Goal: Complete application form

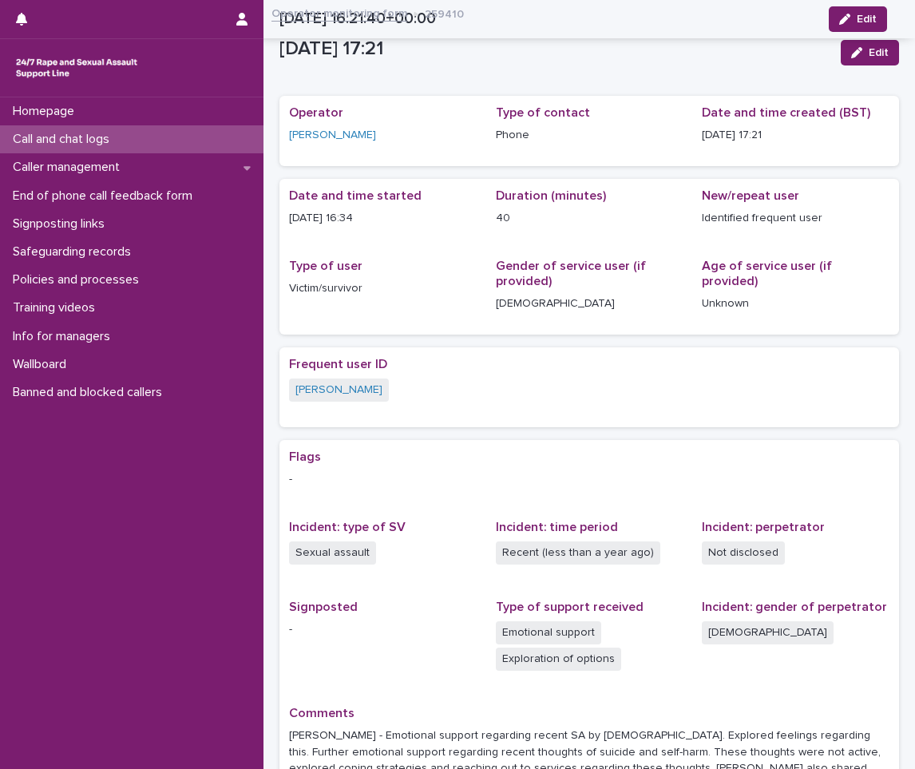
click at [43, 132] on p "Call and chat logs" at bounding box center [64, 139] width 116 height 15
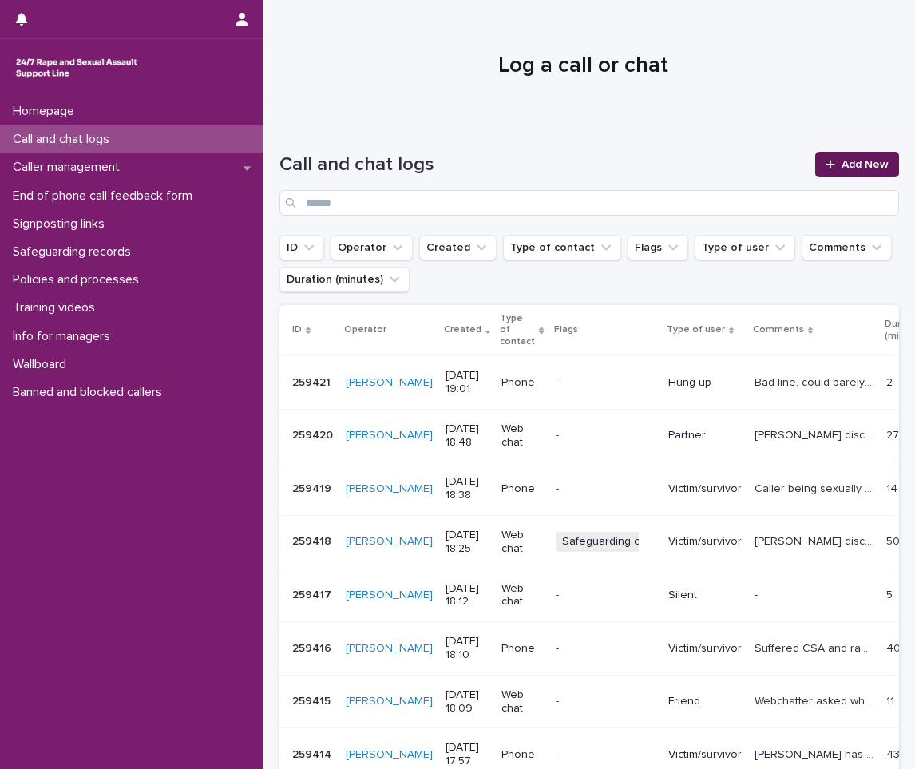
click at [849, 170] on link "Add New" at bounding box center [857, 165] width 84 height 26
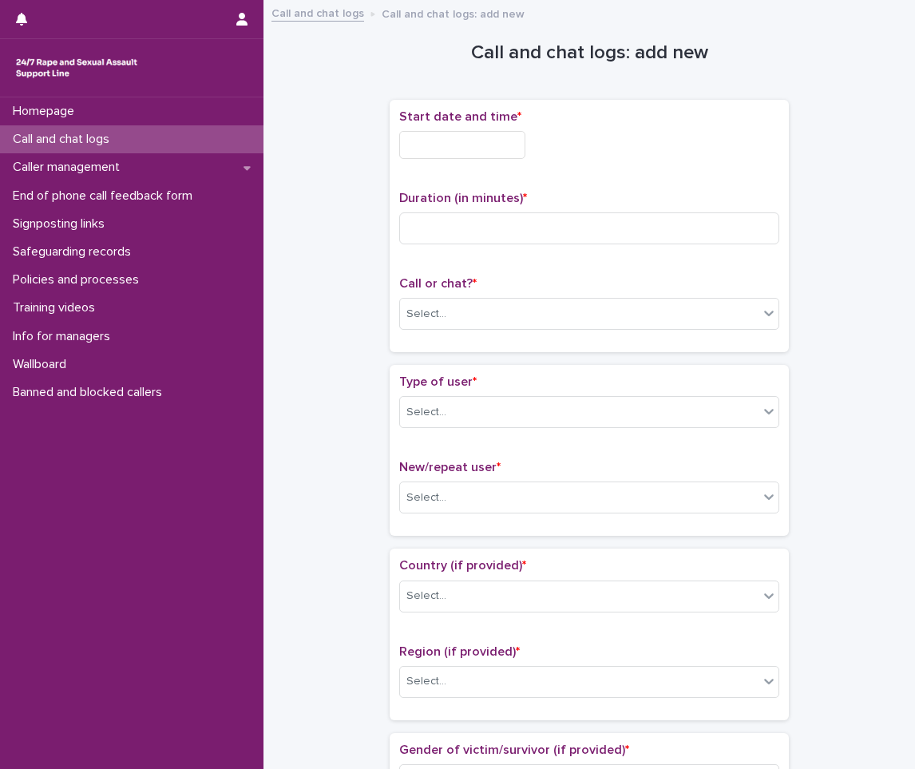
click at [456, 146] on input "text" at bounding box center [462, 145] width 126 height 28
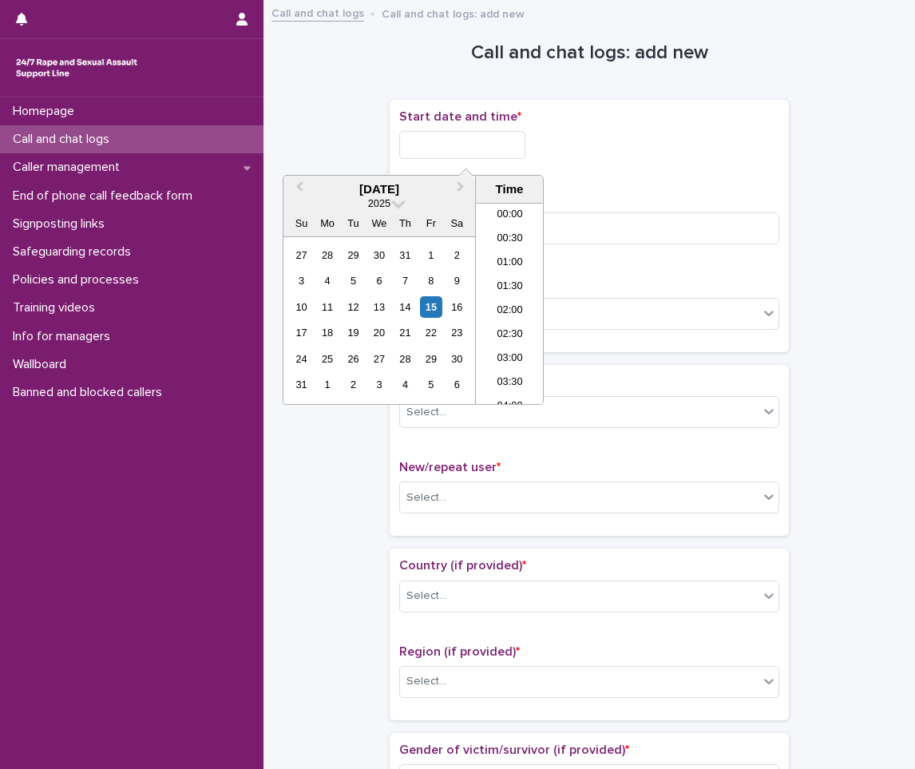
scroll to position [823, 0]
click at [502, 342] on li "20:00" at bounding box center [510, 351] width 68 height 24
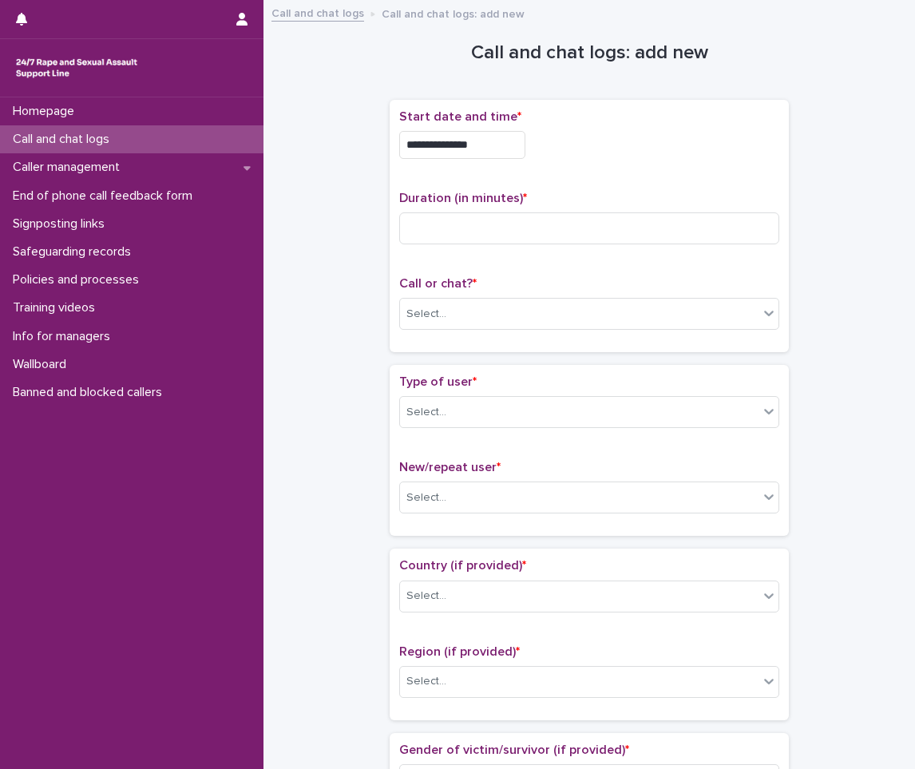
click at [481, 133] on input "**********" at bounding box center [462, 145] width 126 height 28
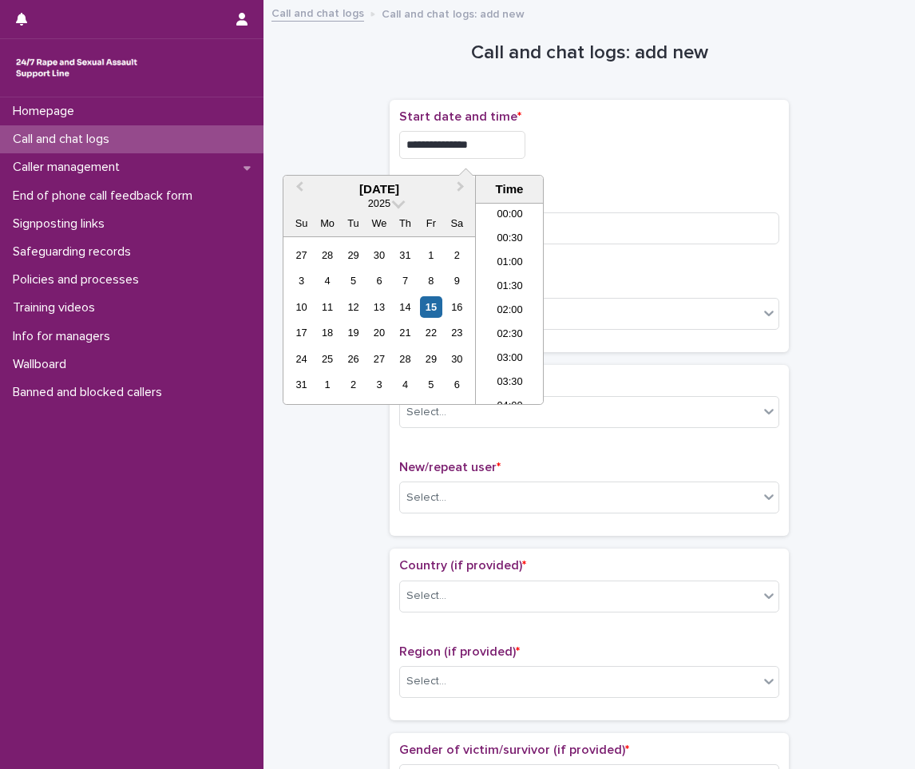
scroll to position [871, 0]
type input "**********"
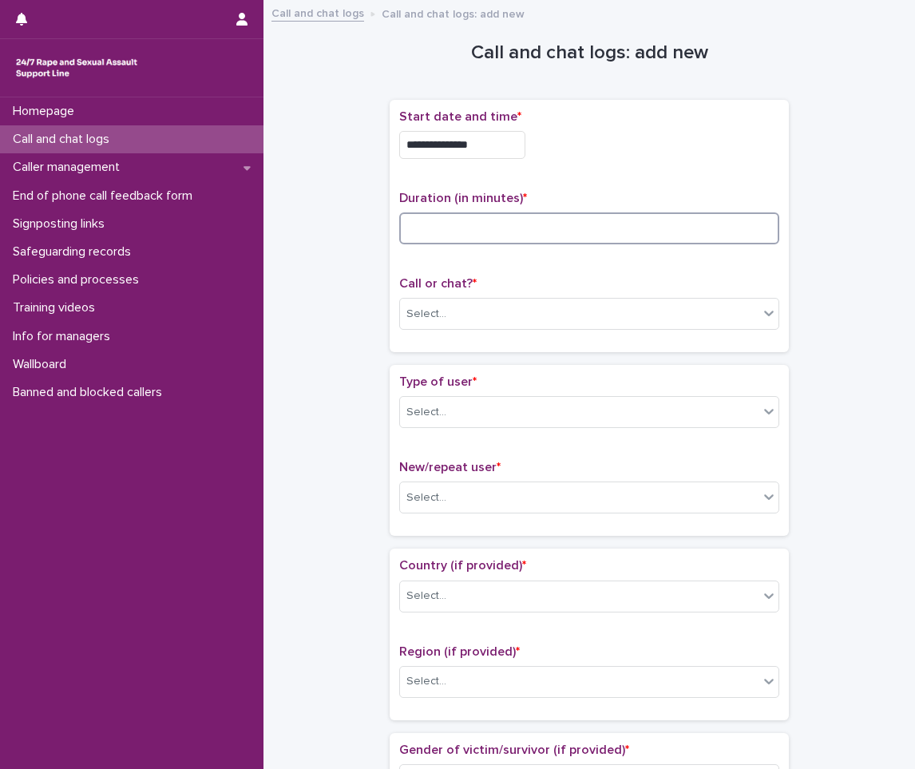
click at [629, 216] on input at bounding box center [589, 228] width 380 height 32
type input "**"
click at [526, 332] on div "Call or chat? * Select..." at bounding box center [589, 309] width 380 height 66
click at [468, 315] on div "Select..." at bounding box center [579, 314] width 359 height 26
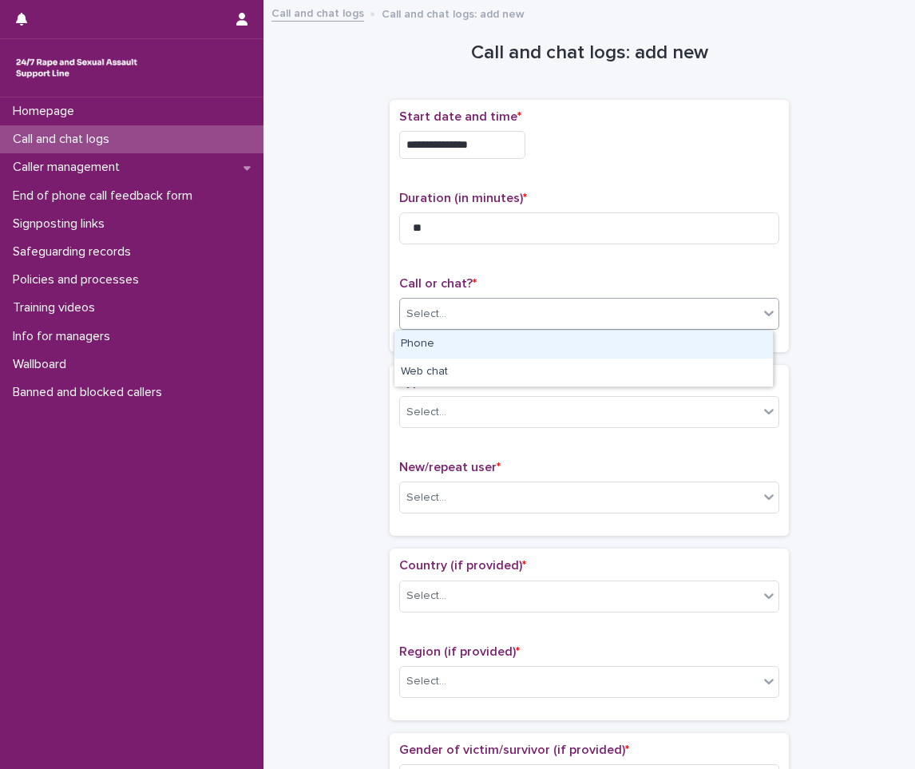
click at [431, 341] on div "Phone" at bounding box center [584, 345] width 379 height 28
click at [437, 396] on div "Type of user * Select..." at bounding box center [589, 408] width 380 height 66
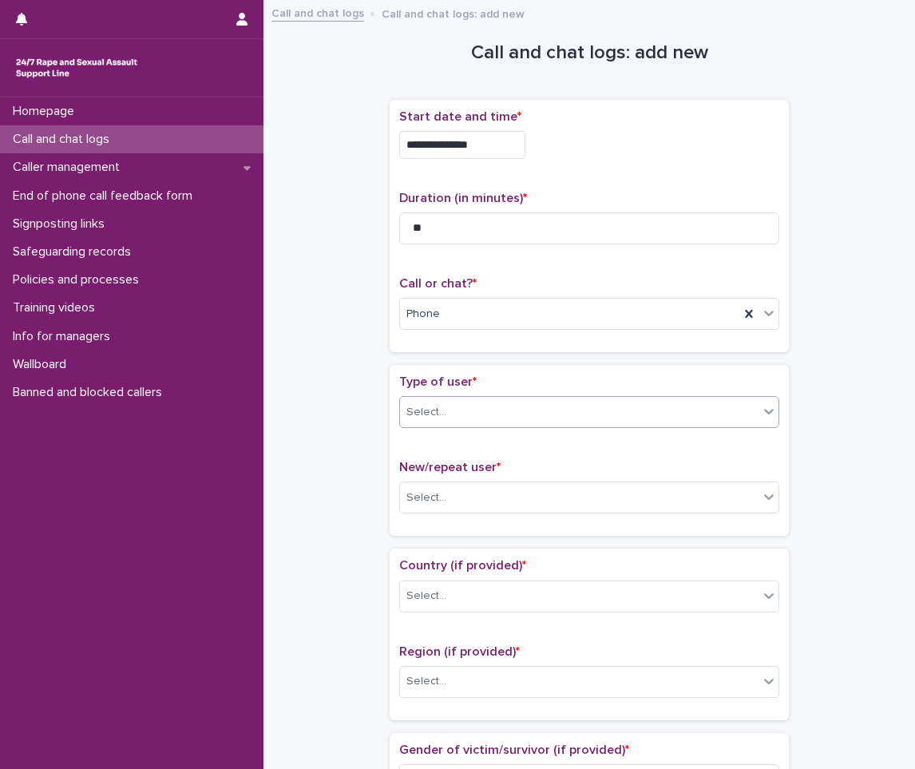
click at [432, 403] on div "Select..." at bounding box center [579, 412] width 359 height 26
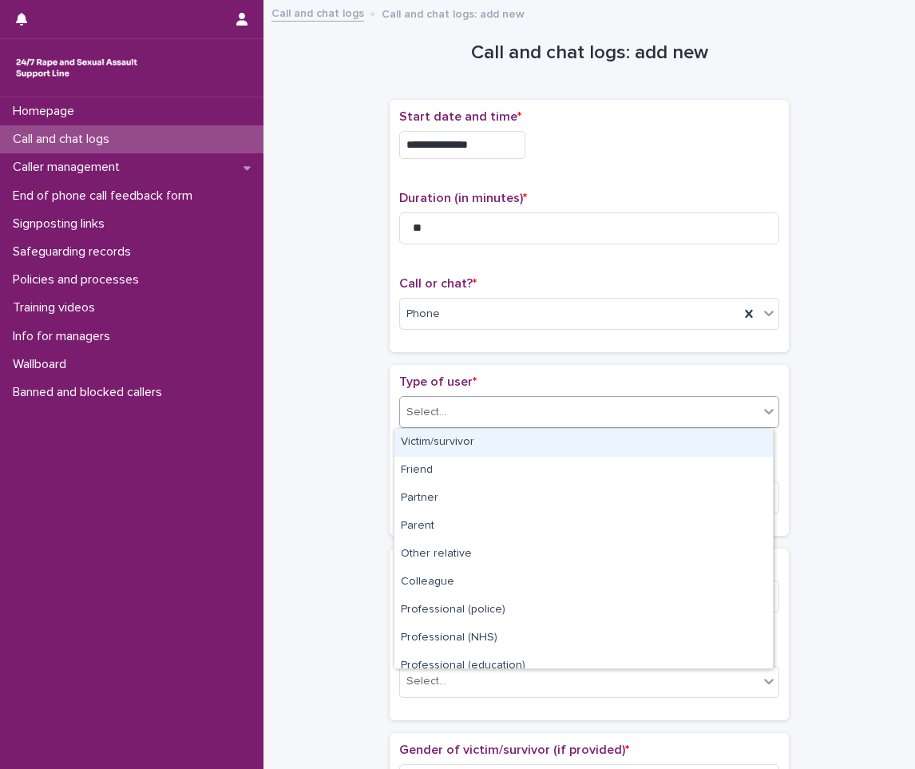
click at [443, 451] on div "Victim/survivor" at bounding box center [584, 443] width 379 height 28
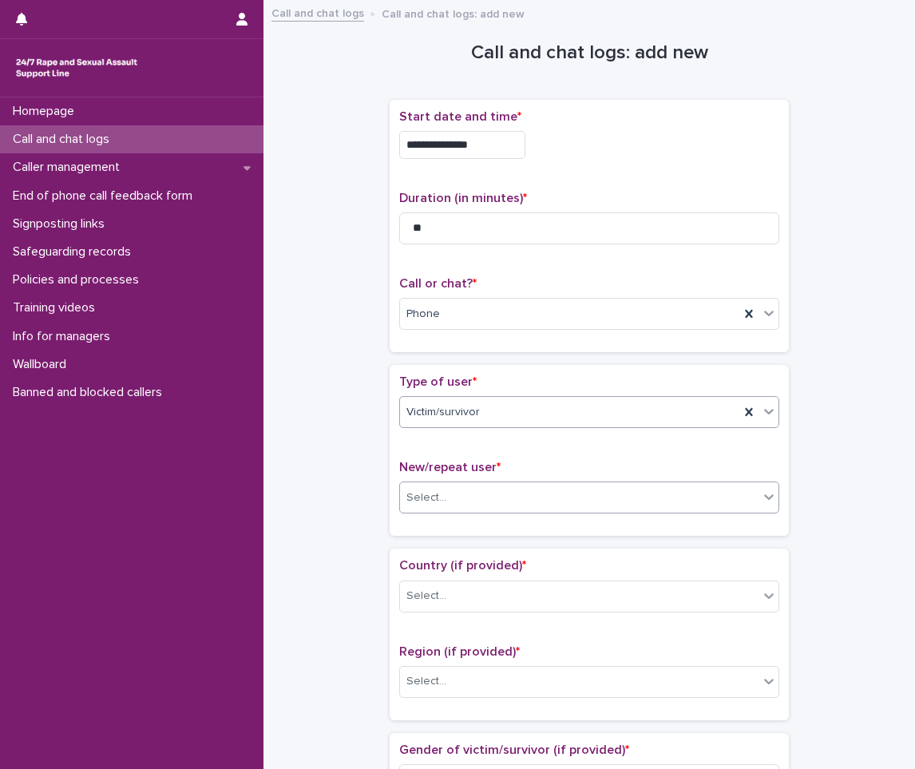
click at [437, 509] on div "Select..." at bounding box center [579, 498] width 359 height 26
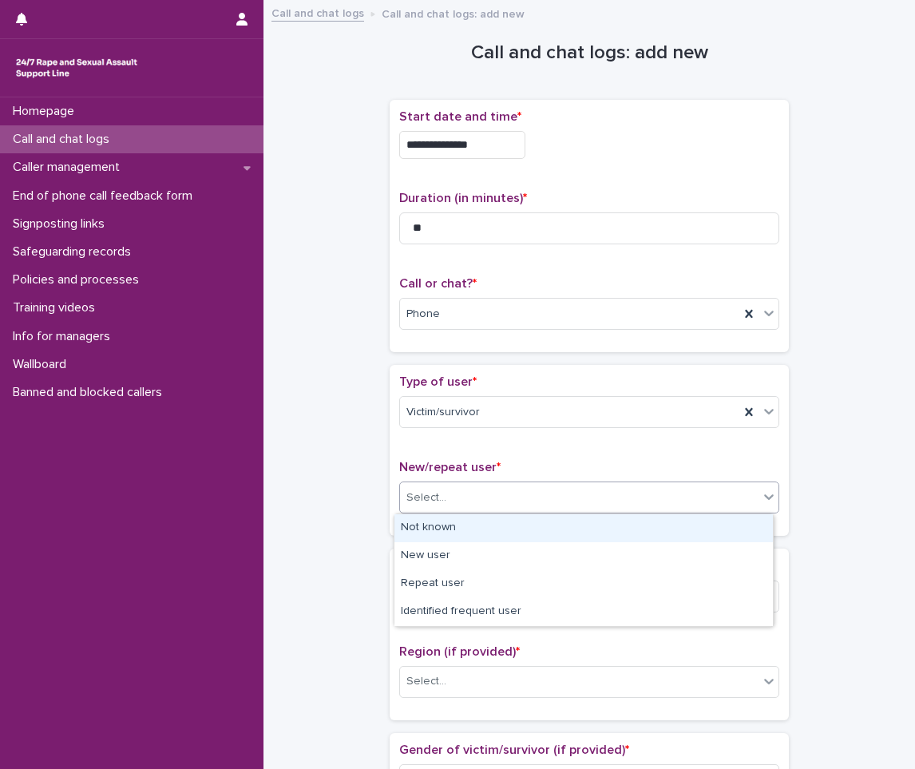
click at [443, 526] on div "Not known" at bounding box center [584, 528] width 379 height 28
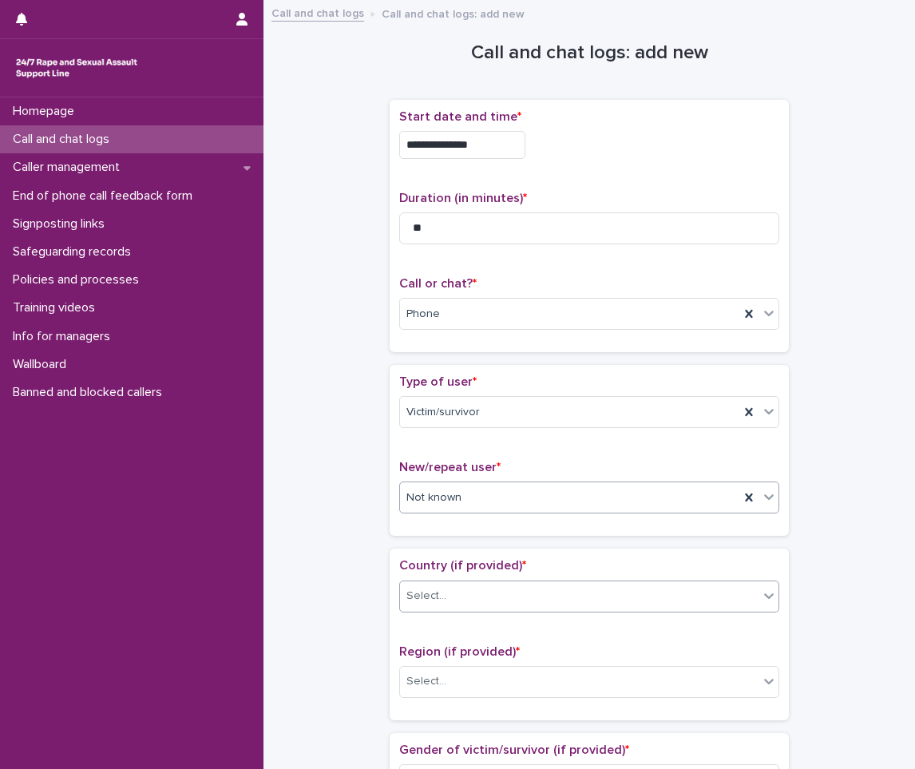
scroll to position [80, 0]
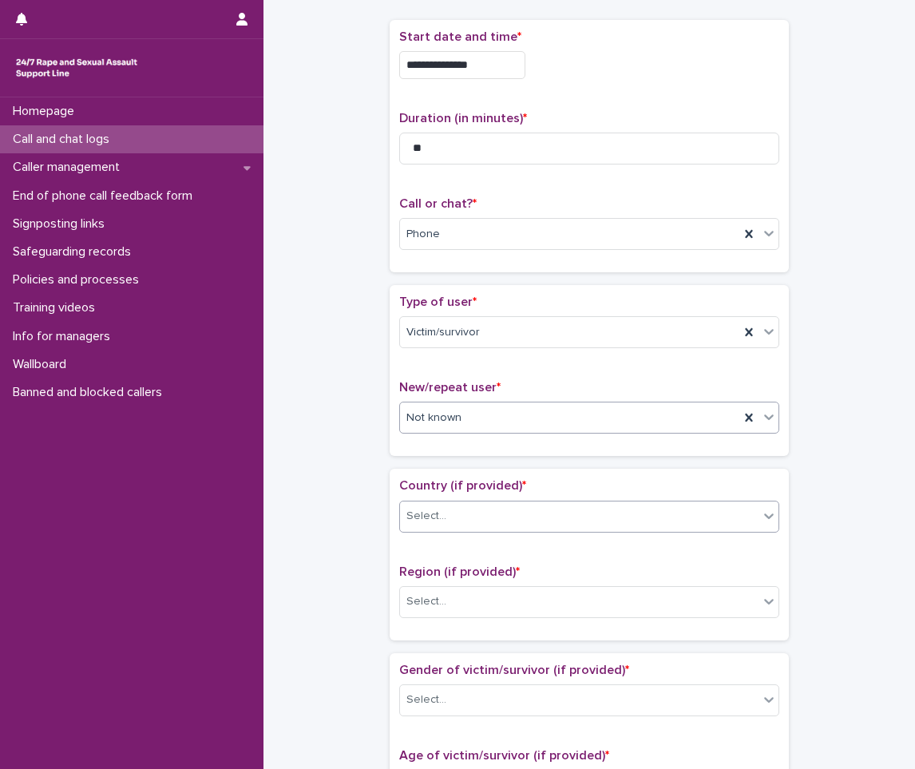
click at [418, 509] on div "Select..." at bounding box center [427, 516] width 40 height 17
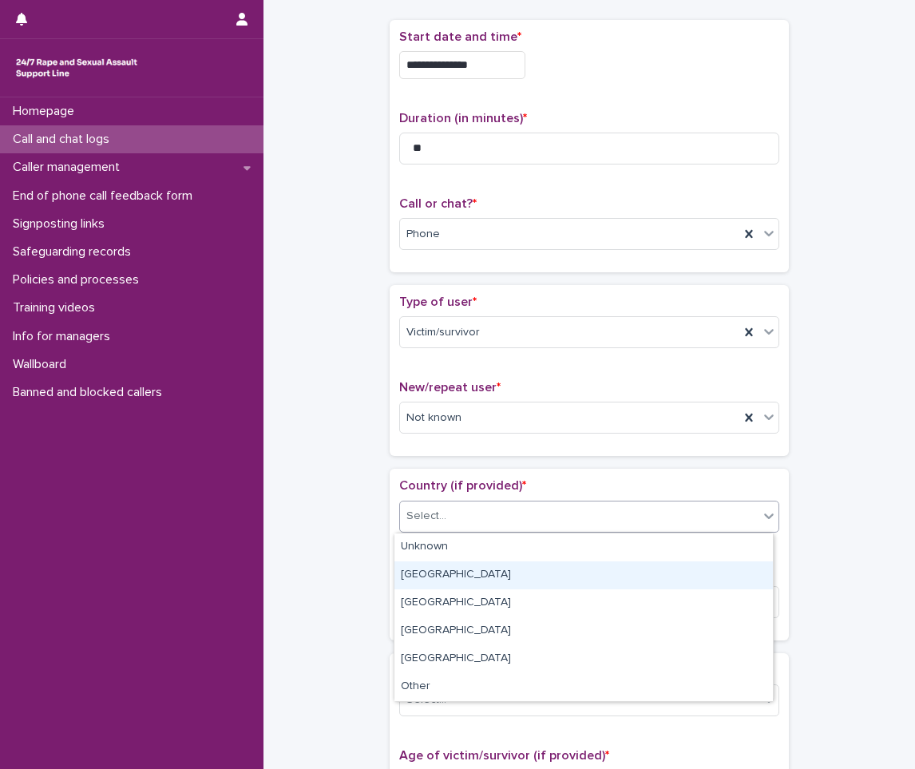
click at [440, 574] on div "[GEOGRAPHIC_DATA]" at bounding box center [584, 575] width 379 height 28
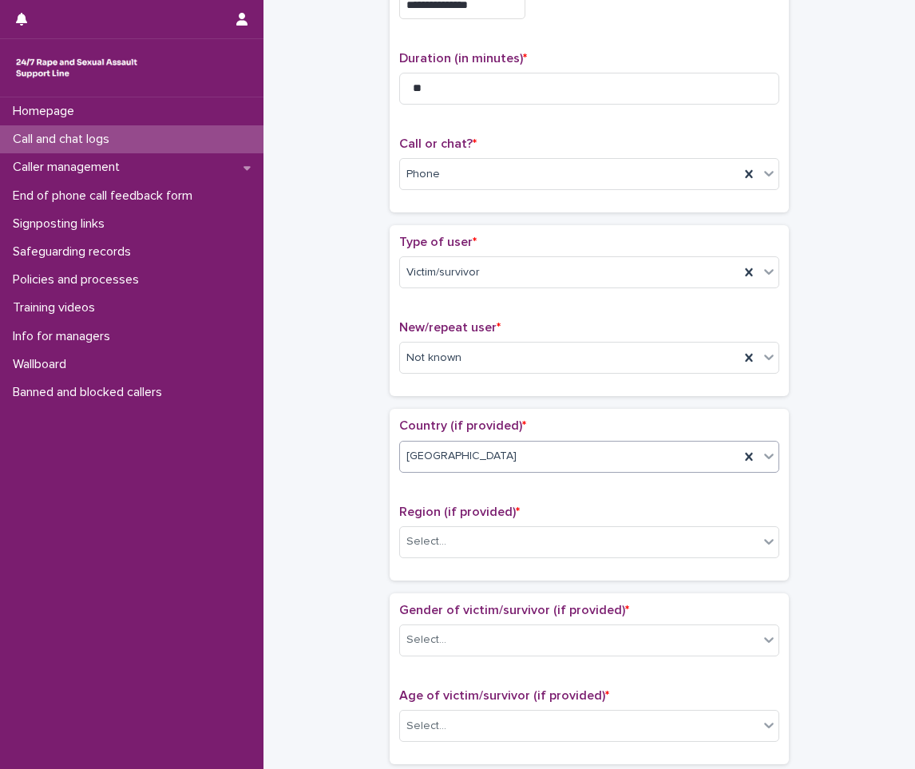
scroll to position [240, 0]
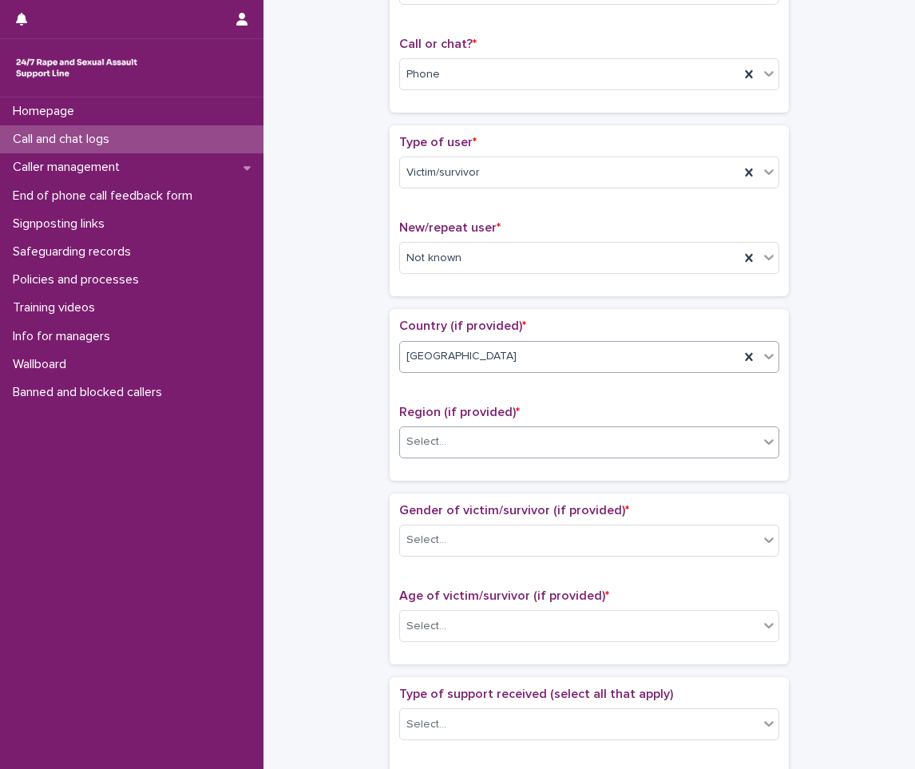
click at [462, 434] on div "Select..." at bounding box center [579, 442] width 359 height 26
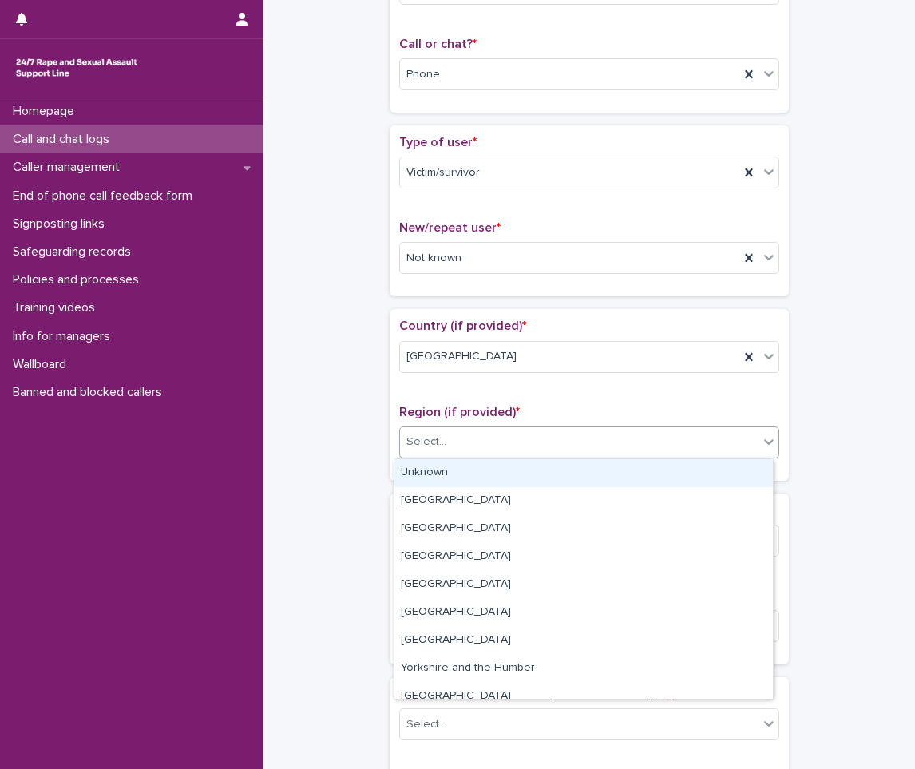
click at [439, 481] on div "Unknown" at bounding box center [584, 473] width 379 height 28
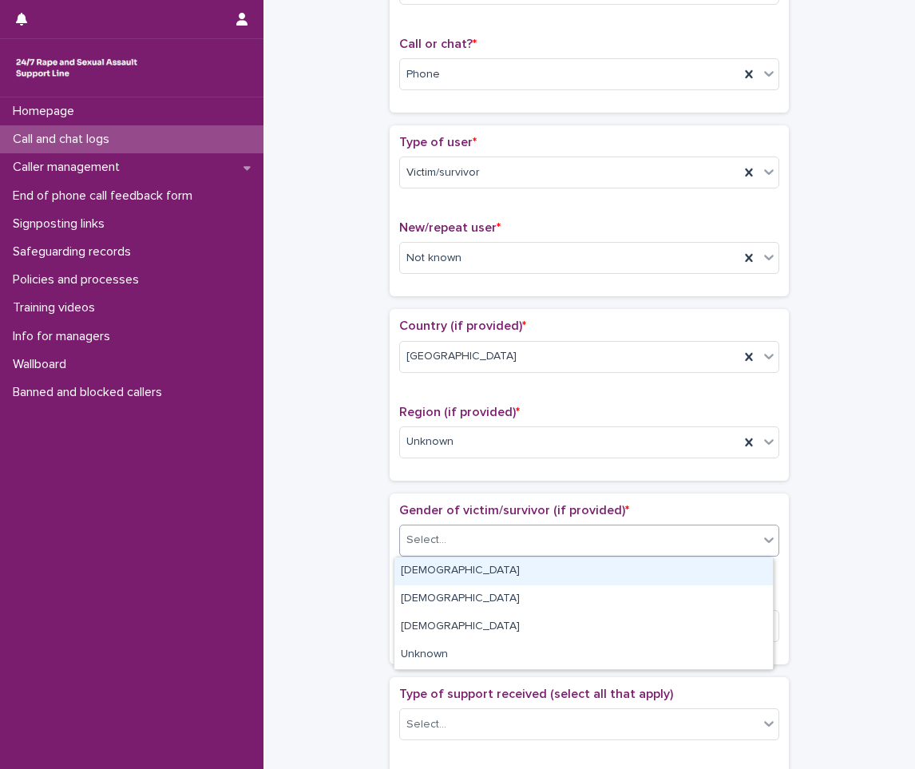
click at [435, 542] on div "Select..." at bounding box center [427, 540] width 40 height 17
click at [433, 566] on div "[DEMOGRAPHIC_DATA]" at bounding box center [584, 571] width 379 height 28
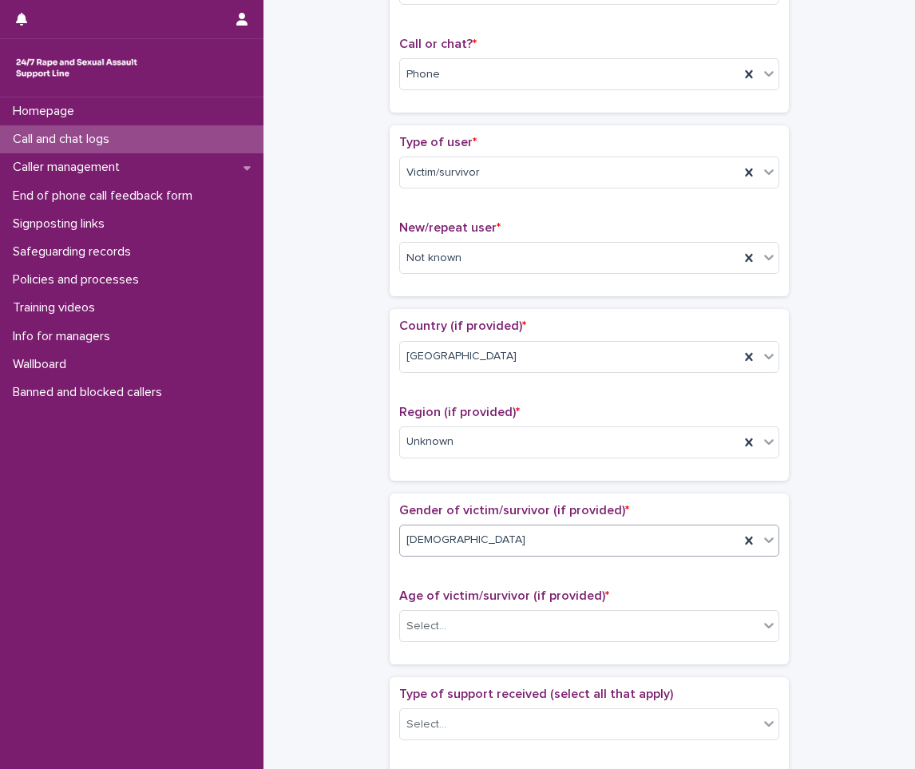
scroll to position [399, 0]
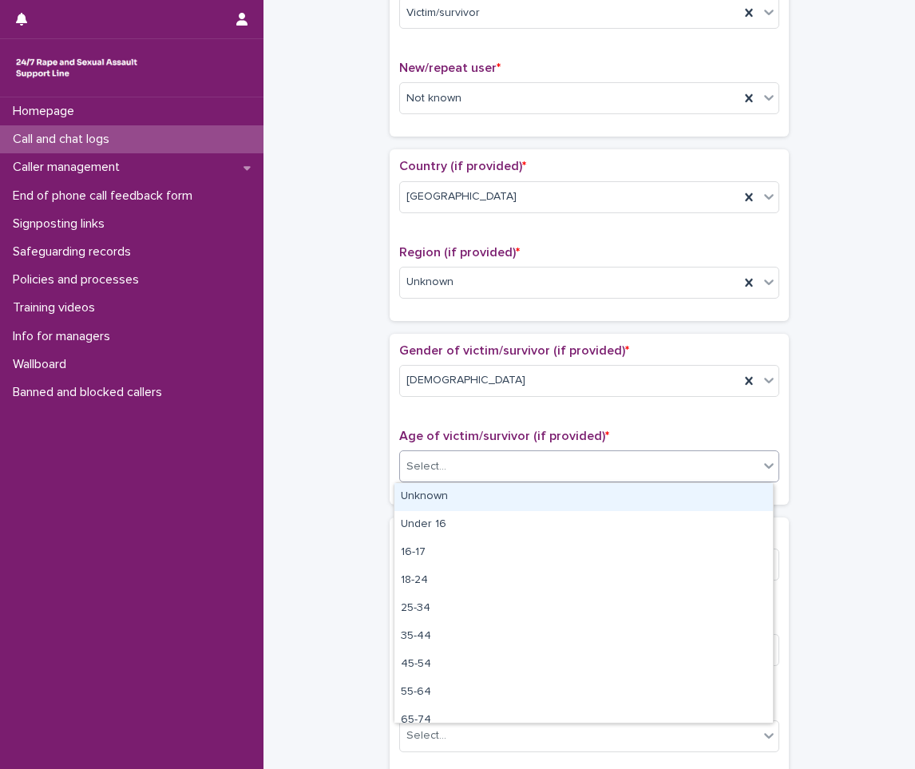
click at [439, 450] on div "Select..." at bounding box center [589, 466] width 380 height 32
click at [462, 494] on div "Unknown" at bounding box center [584, 497] width 379 height 28
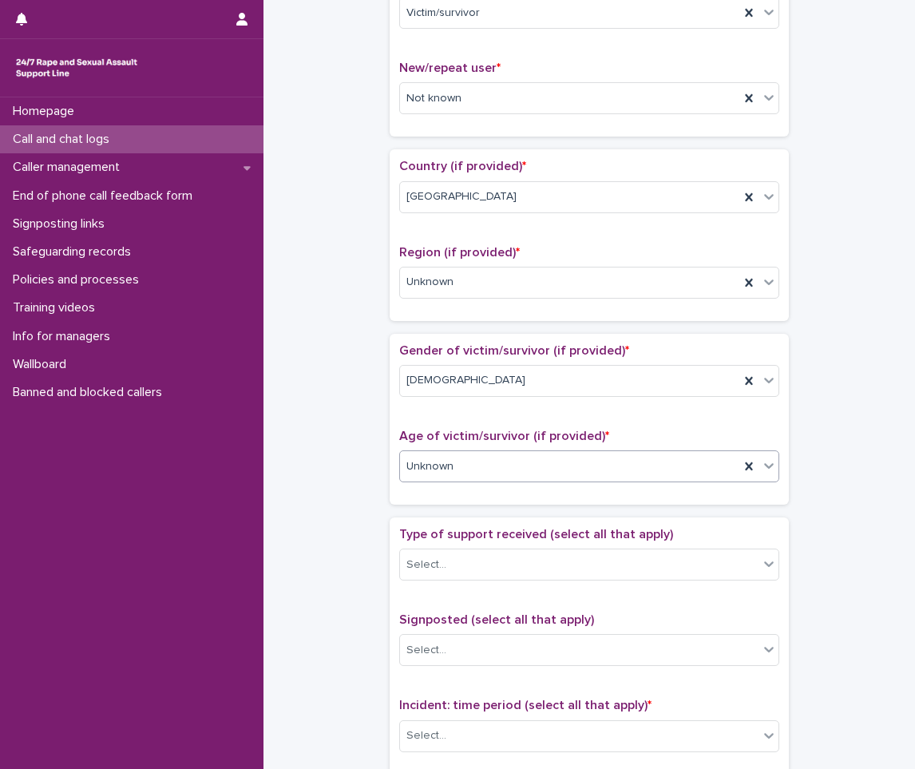
scroll to position [559, 0]
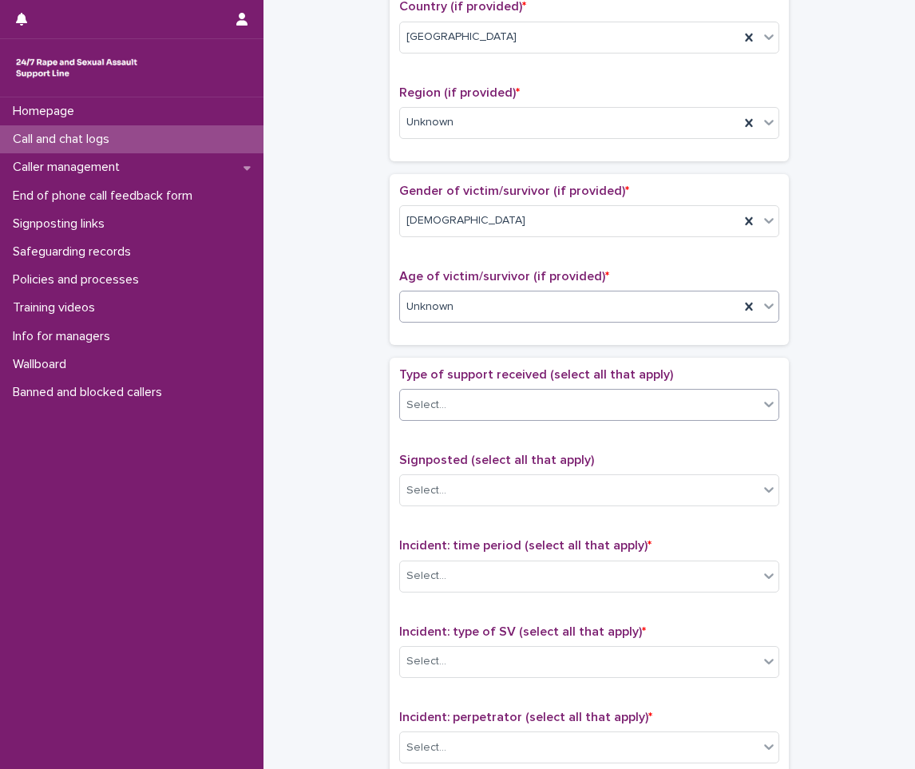
click at [448, 414] on div at bounding box center [449, 405] width 2 height 20
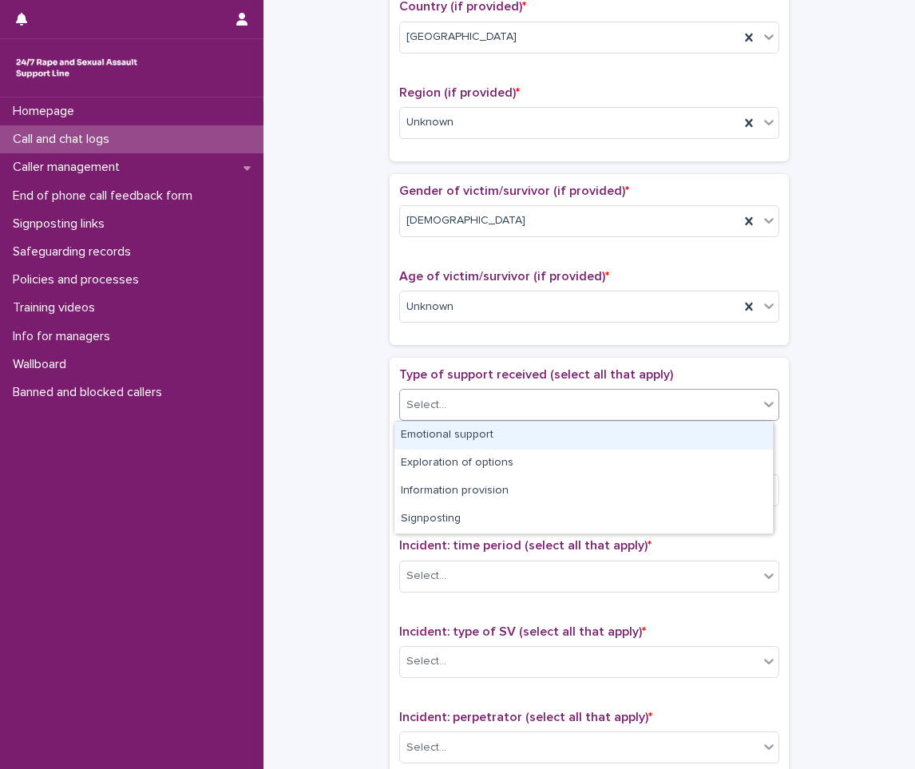
click at [434, 441] on div "Emotional support" at bounding box center [584, 436] width 379 height 28
click at [546, 403] on div "Emotional support" at bounding box center [569, 405] width 339 height 28
click at [461, 434] on div "Exploration of options" at bounding box center [584, 436] width 379 height 28
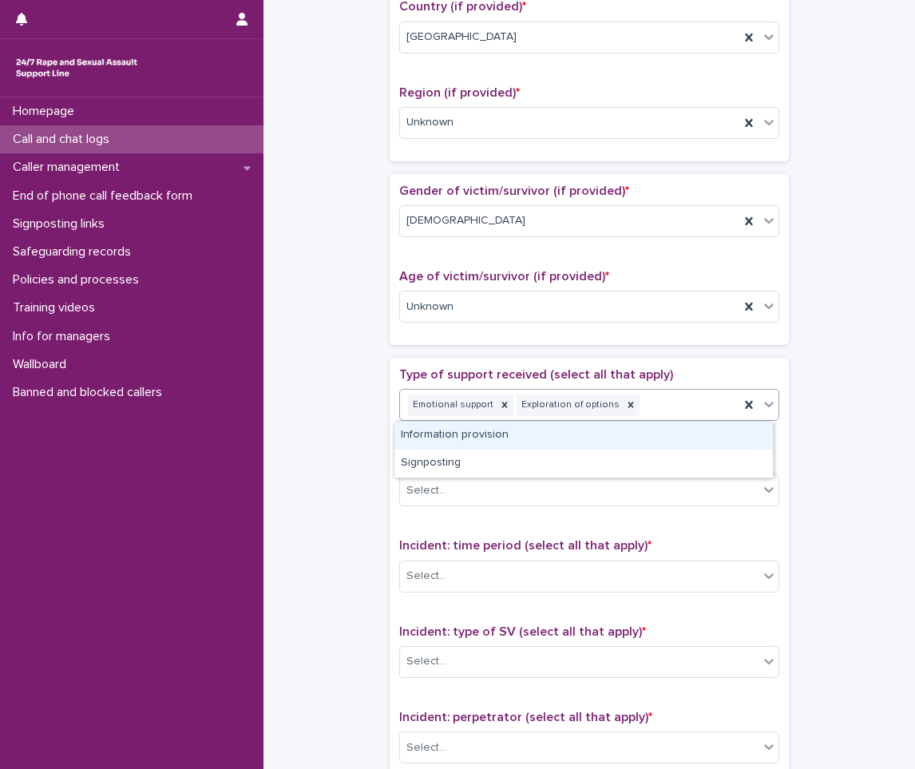
click at [623, 407] on div "Emotional support Exploration of options" at bounding box center [569, 405] width 339 height 28
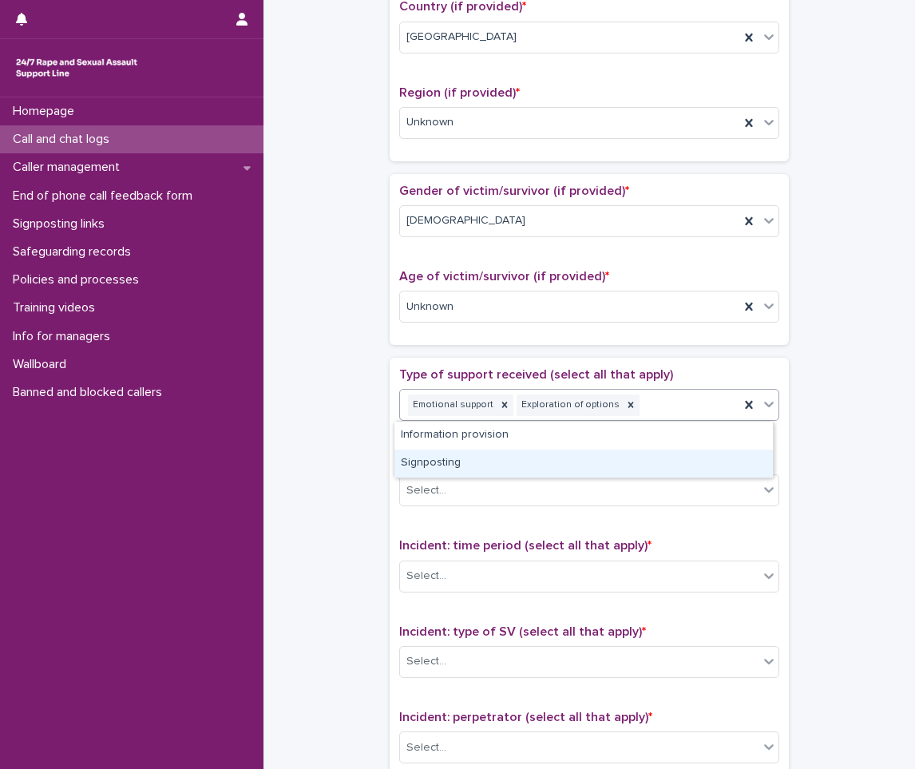
click at [466, 464] on div "Signposting" at bounding box center [584, 464] width 379 height 28
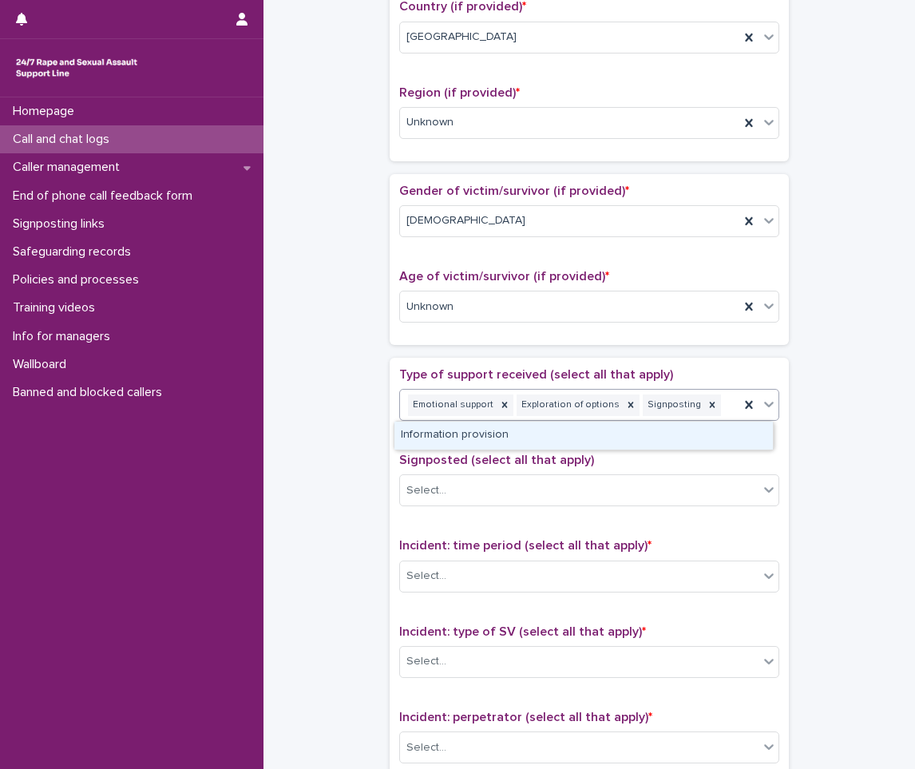
click at [704, 417] on div "Emotional support Exploration of options Signposting" at bounding box center [569, 405] width 339 height 28
click at [463, 439] on div "Information provision" at bounding box center [584, 436] width 379 height 28
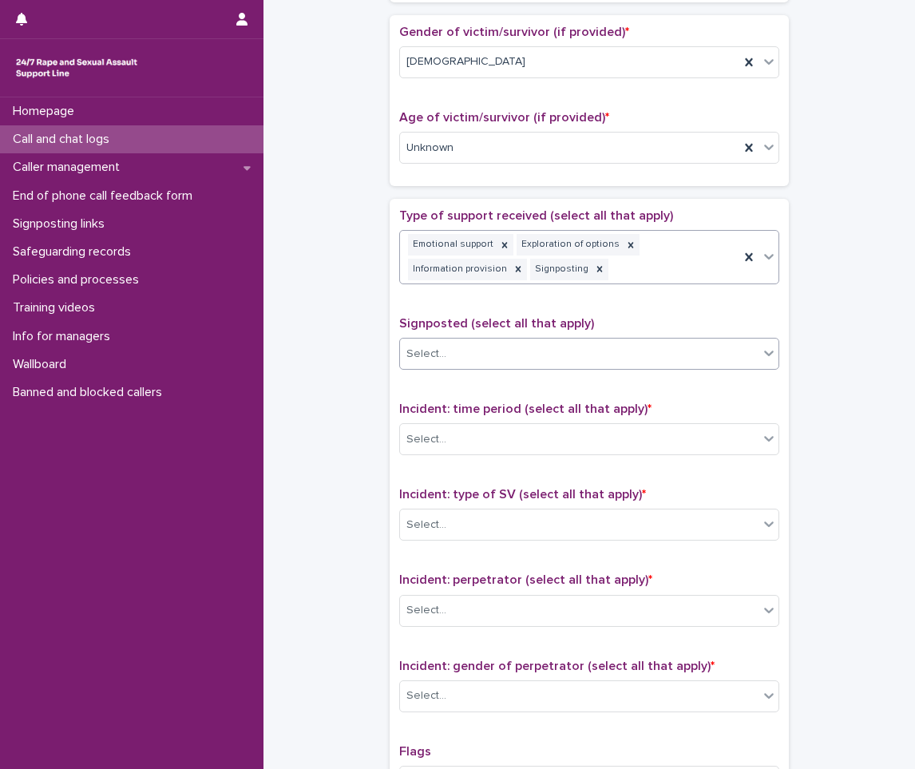
scroll to position [730, 0]
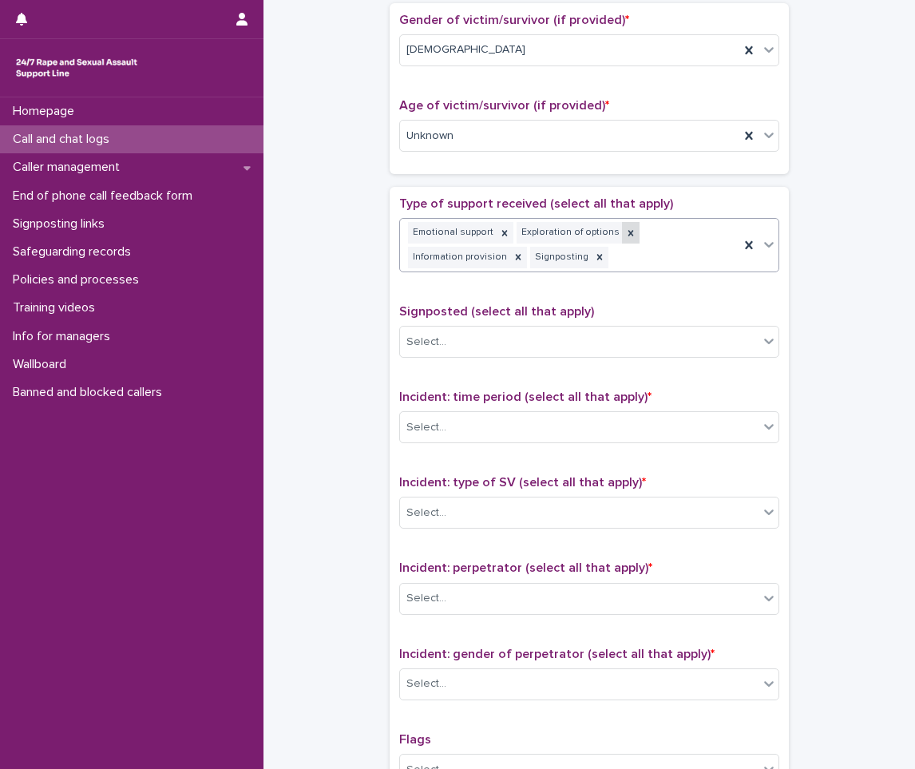
click at [625, 233] on icon at bounding box center [630, 233] width 11 height 11
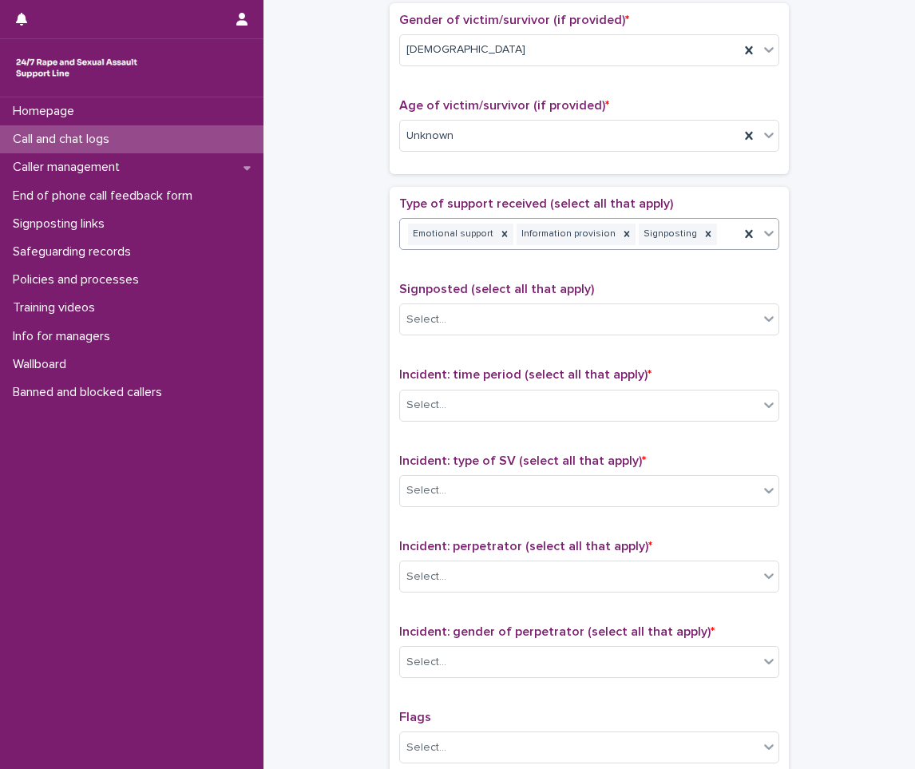
scroll to position [719, 0]
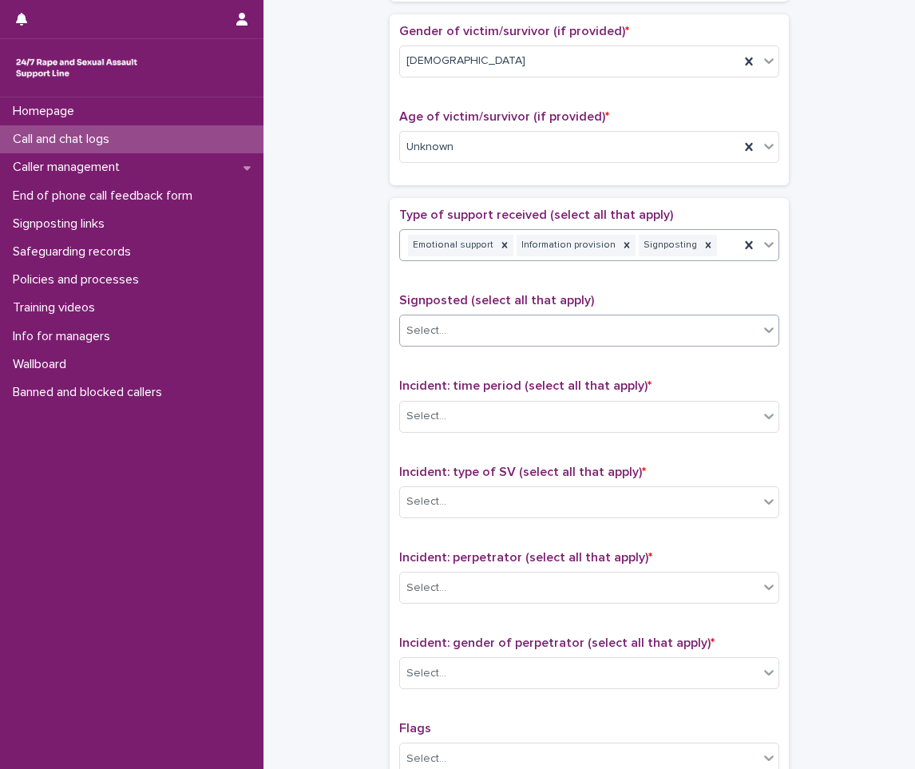
click at [490, 346] on div "Select..." at bounding box center [589, 331] width 380 height 32
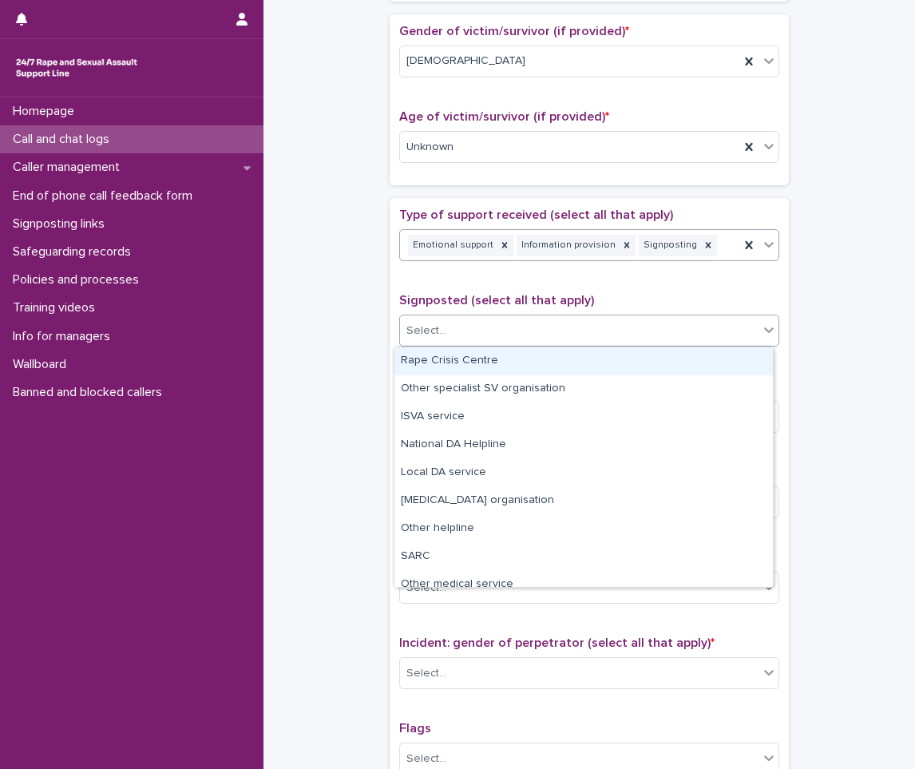
click at [490, 359] on div "Rape Crisis Centre" at bounding box center [584, 361] width 379 height 28
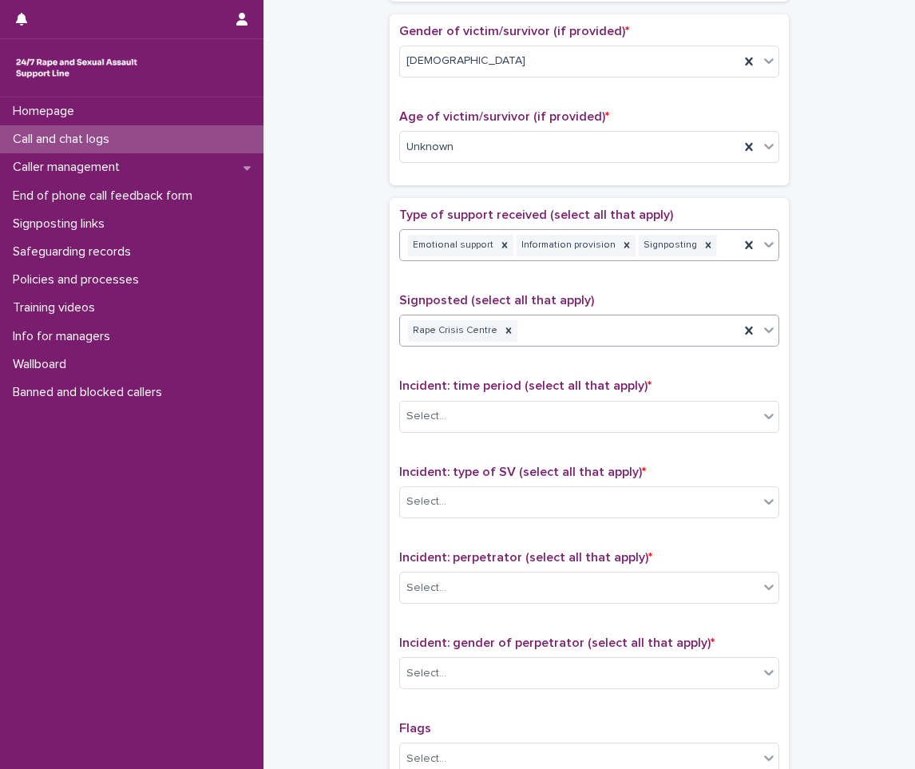
click at [608, 323] on div "Rape Crisis Centre" at bounding box center [569, 331] width 339 height 28
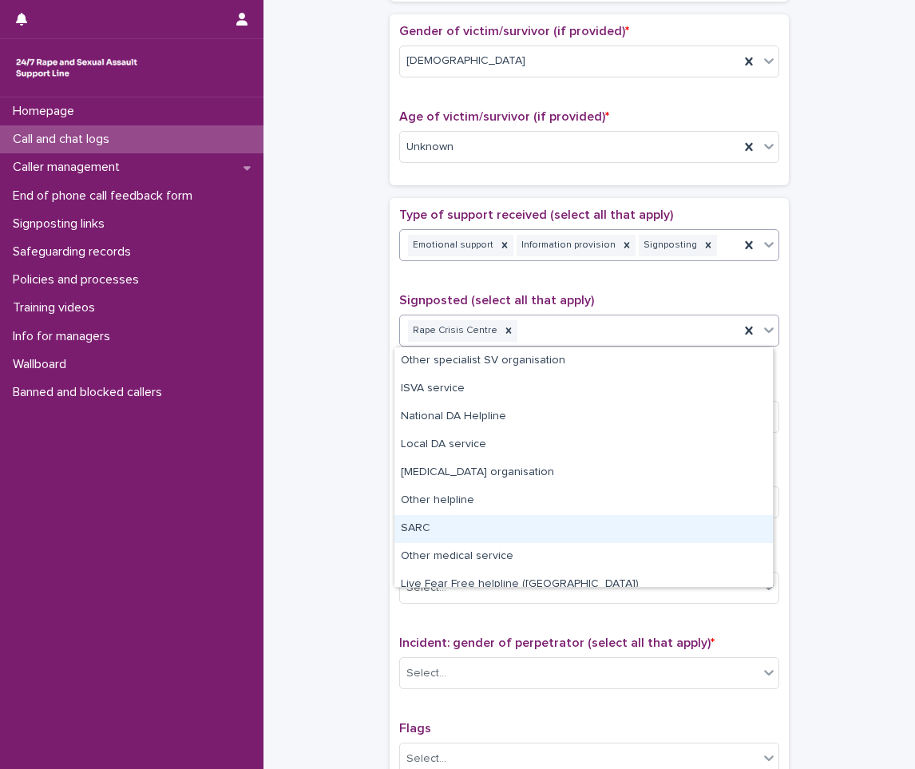
click at [429, 527] on div "SARC" at bounding box center [584, 529] width 379 height 28
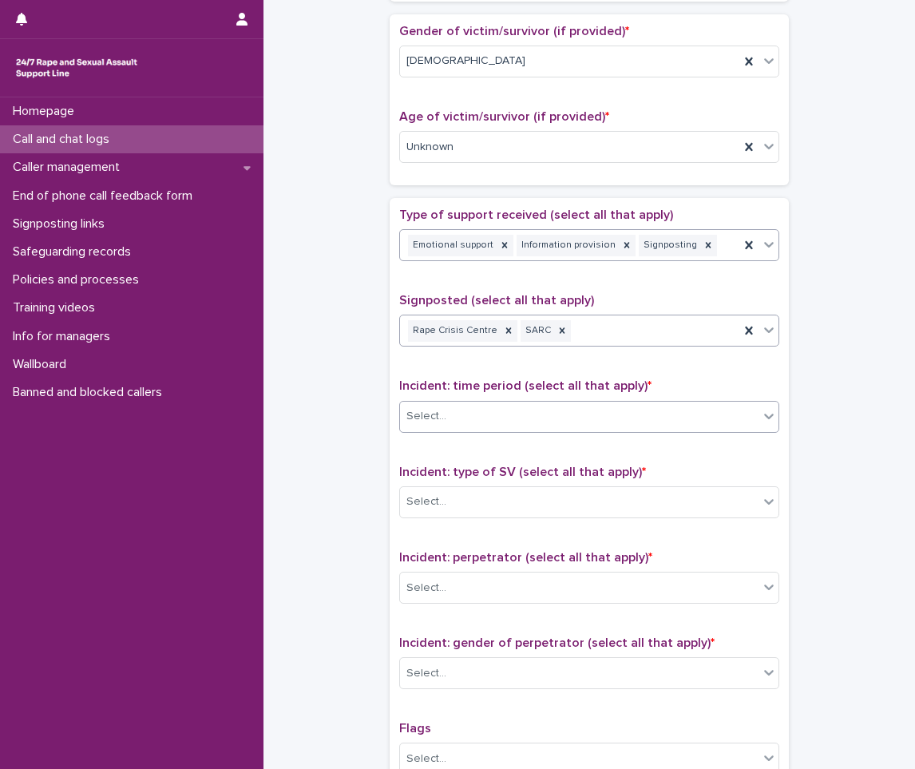
click at [413, 423] on div "Select..." at bounding box center [427, 416] width 40 height 17
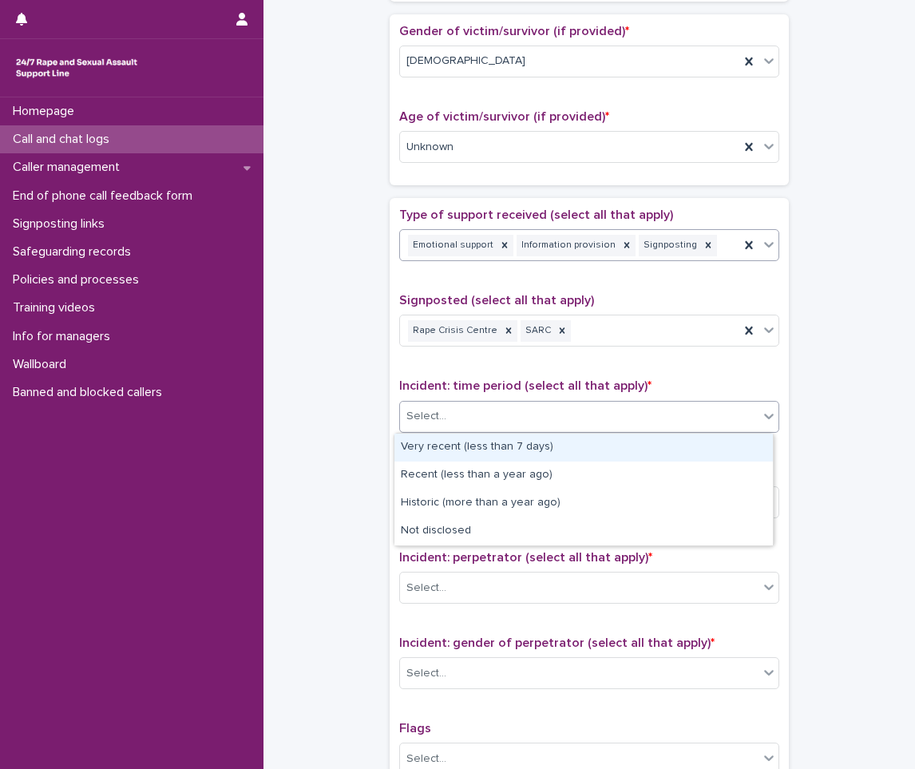
click at [446, 438] on div "Very recent (less than 7 days)" at bounding box center [584, 448] width 379 height 28
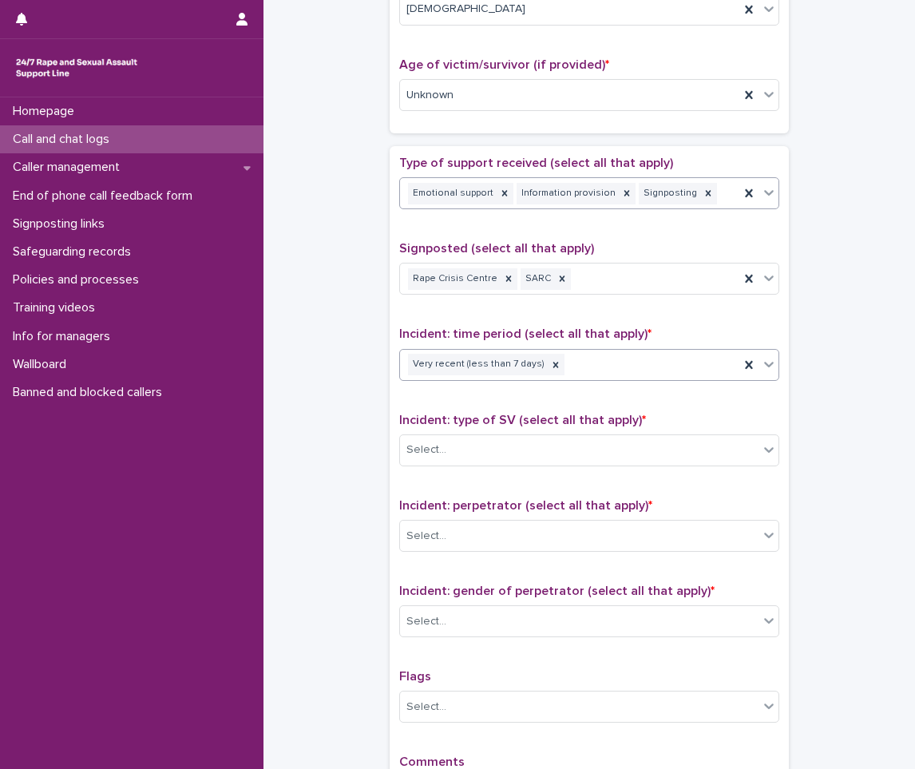
scroll to position [799, 0]
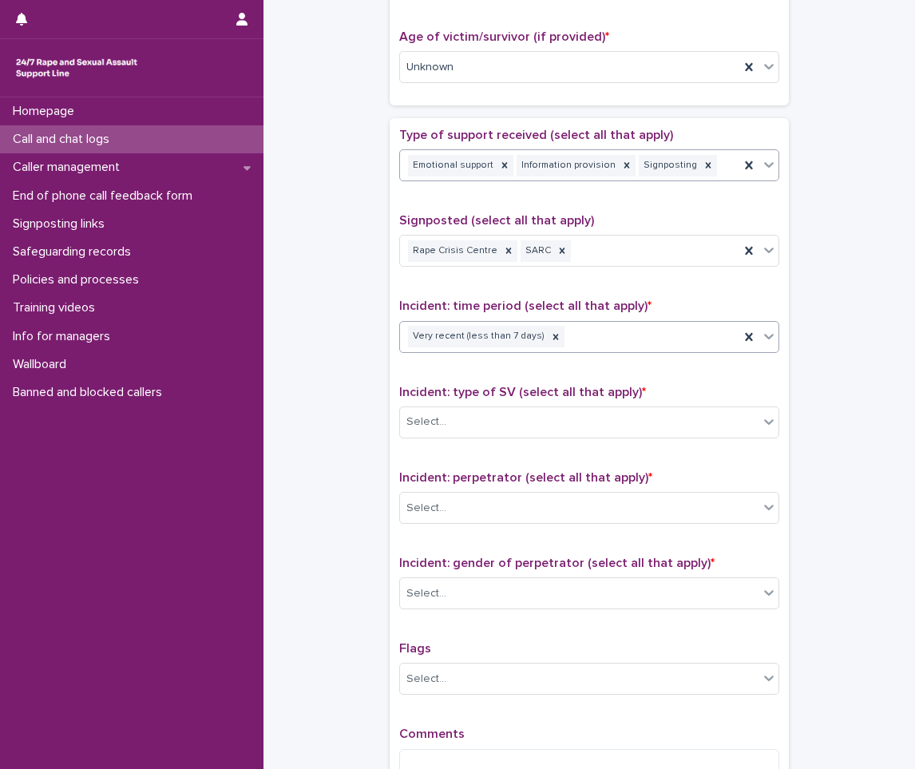
click at [447, 442] on div "Incident: type of SV (select all that apply) * Select..." at bounding box center [589, 418] width 380 height 66
click at [446, 414] on div "Select..." at bounding box center [579, 422] width 359 height 26
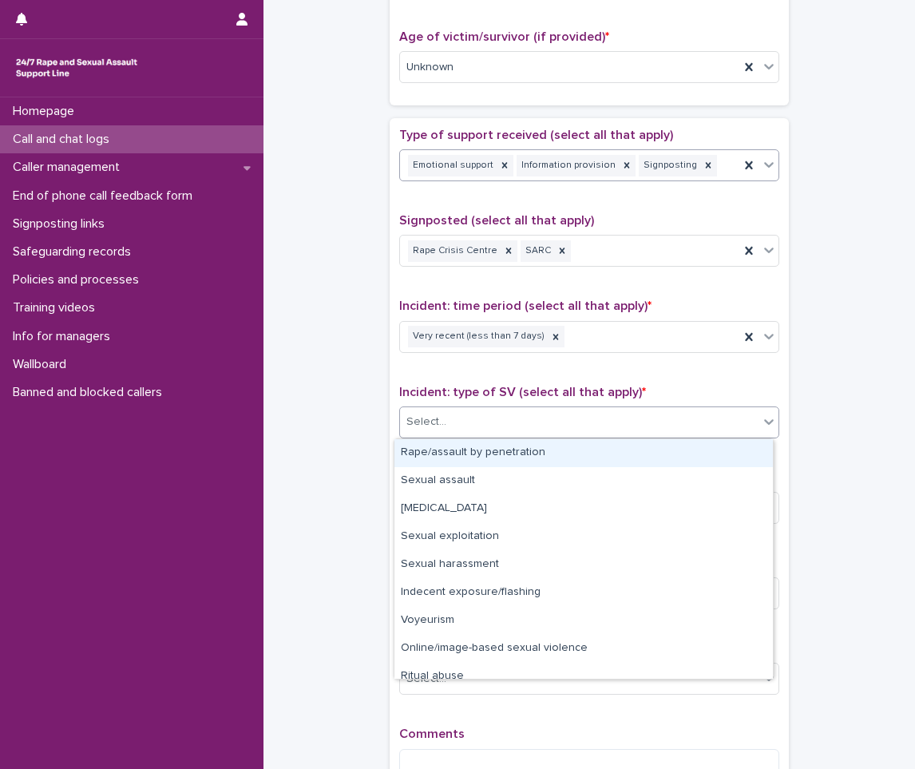
drag, startPoint x: 440, startPoint y: 469, endPoint x: 448, endPoint y: 458, distance: 13.1
click at [448, 458] on div "Rape/assault by penetration" at bounding box center [584, 453] width 379 height 28
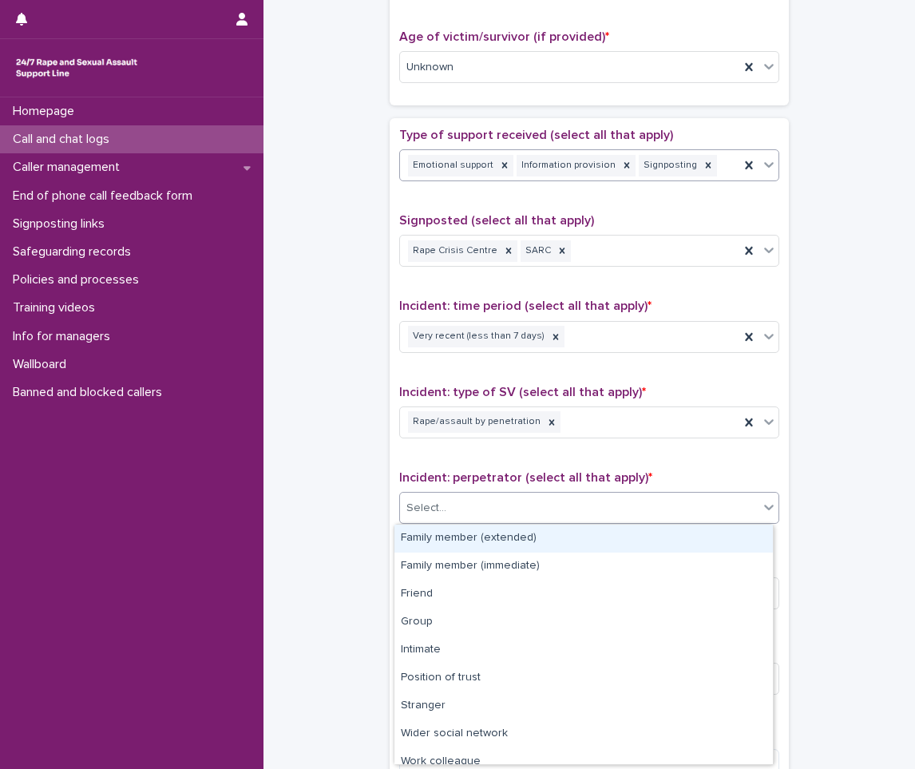
click at [428, 502] on div "Select..." at bounding box center [427, 508] width 40 height 17
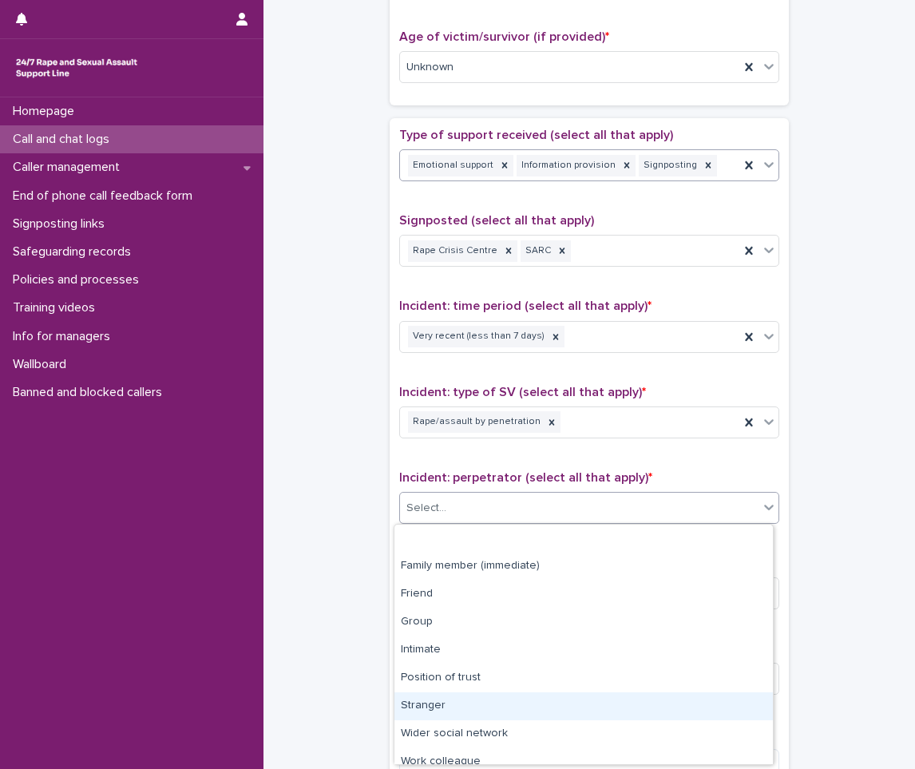
scroll to position [68, 0]
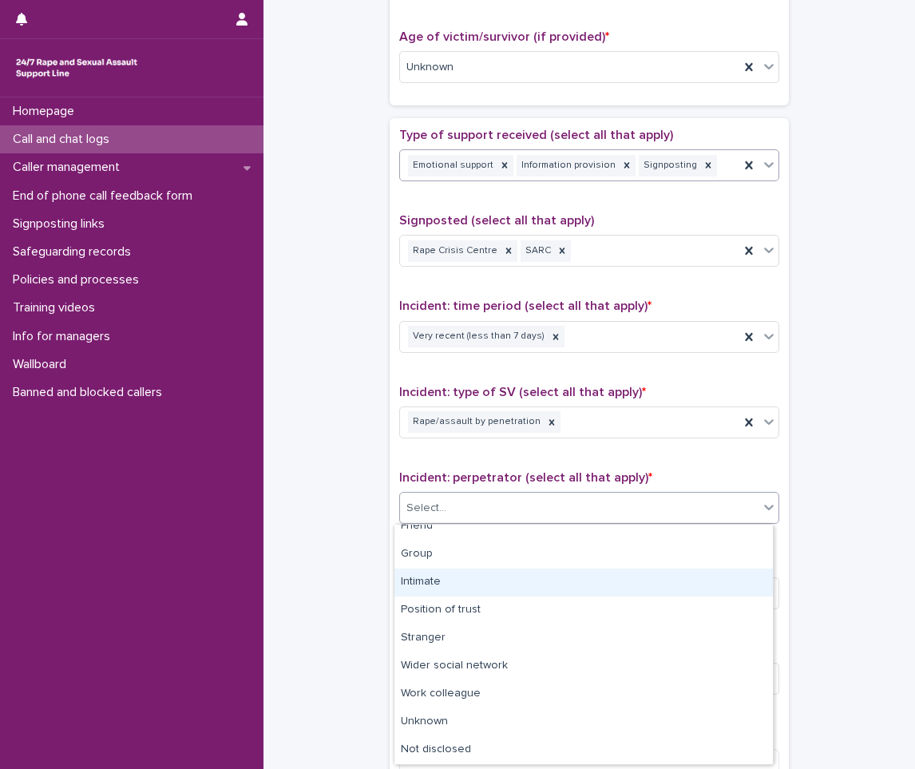
click at [438, 573] on div "Intimate" at bounding box center [584, 583] width 379 height 28
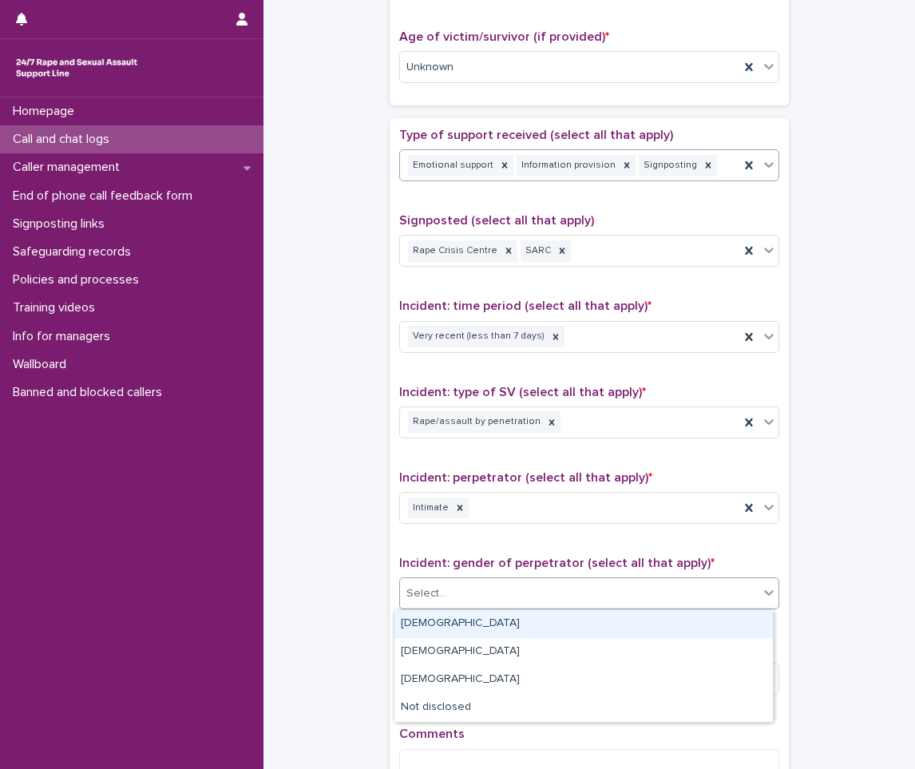
click at [434, 608] on div "Select..." at bounding box center [589, 593] width 380 height 32
click at [427, 623] on div "[DEMOGRAPHIC_DATA]" at bounding box center [584, 624] width 379 height 28
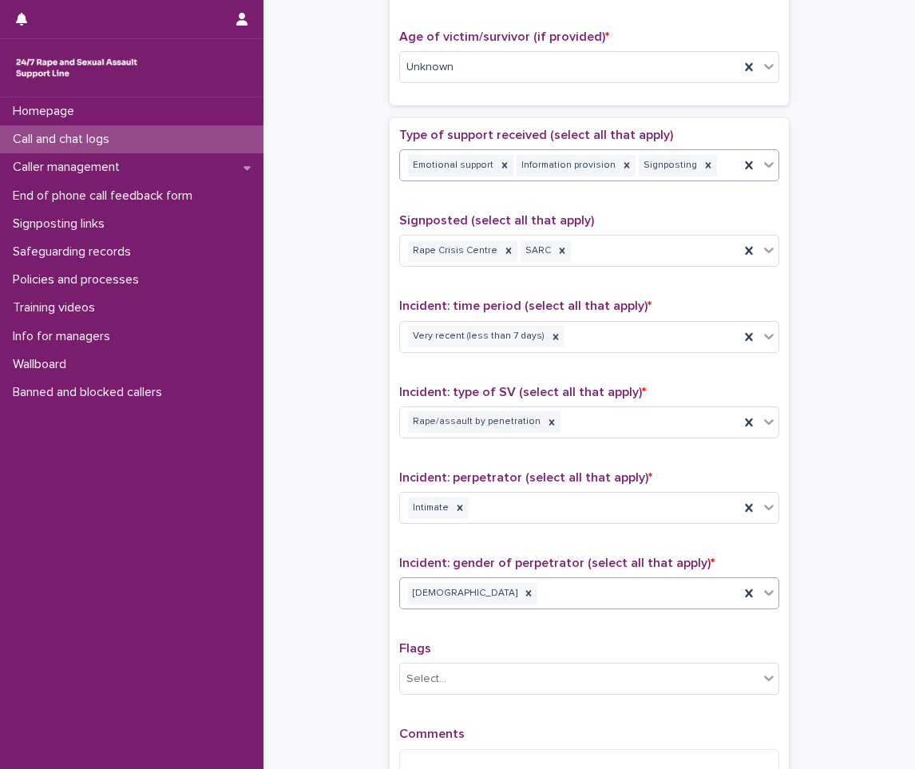
scroll to position [998, 0]
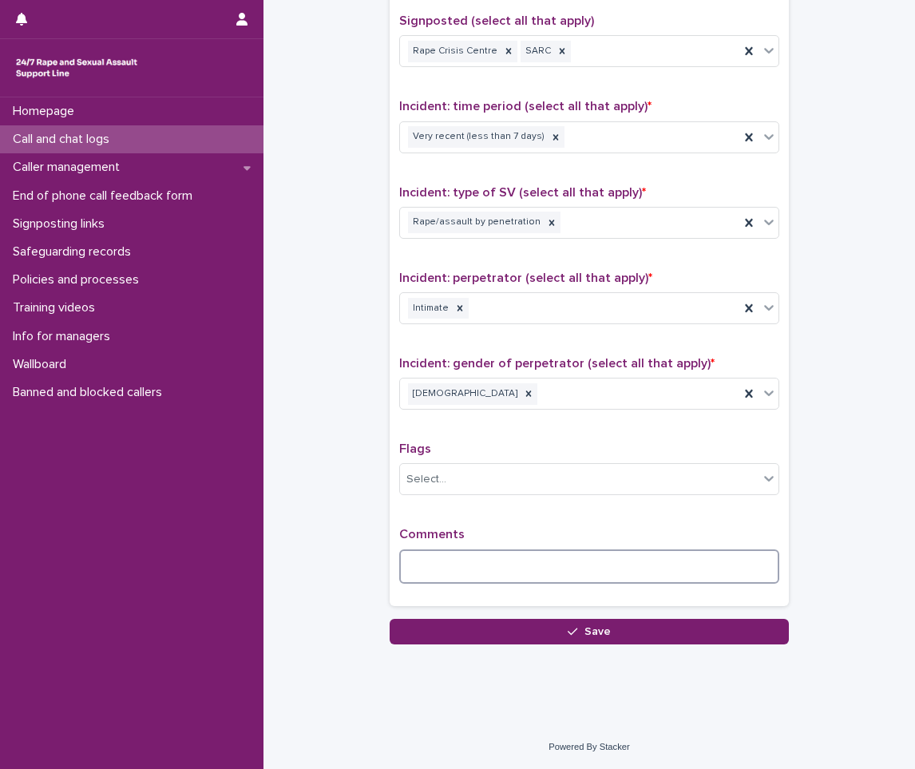
click at [439, 569] on textarea at bounding box center [589, 567] width 380 height 34
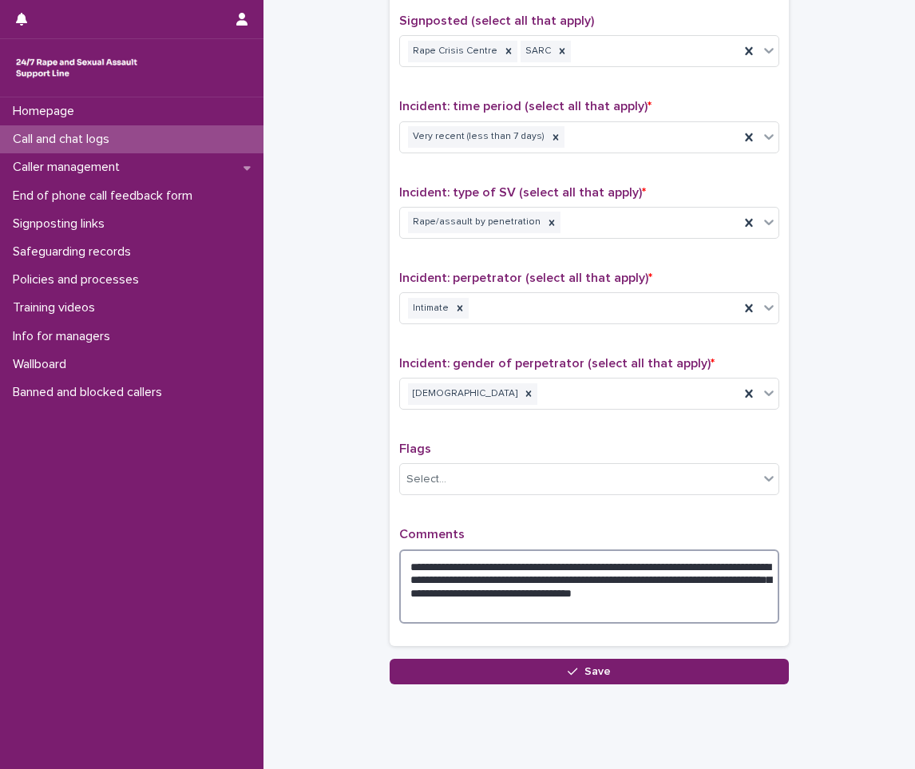
type textarea "**********"
click at [479, 654] on div "**********" at bounding box center [589, 289] width 399 height 740
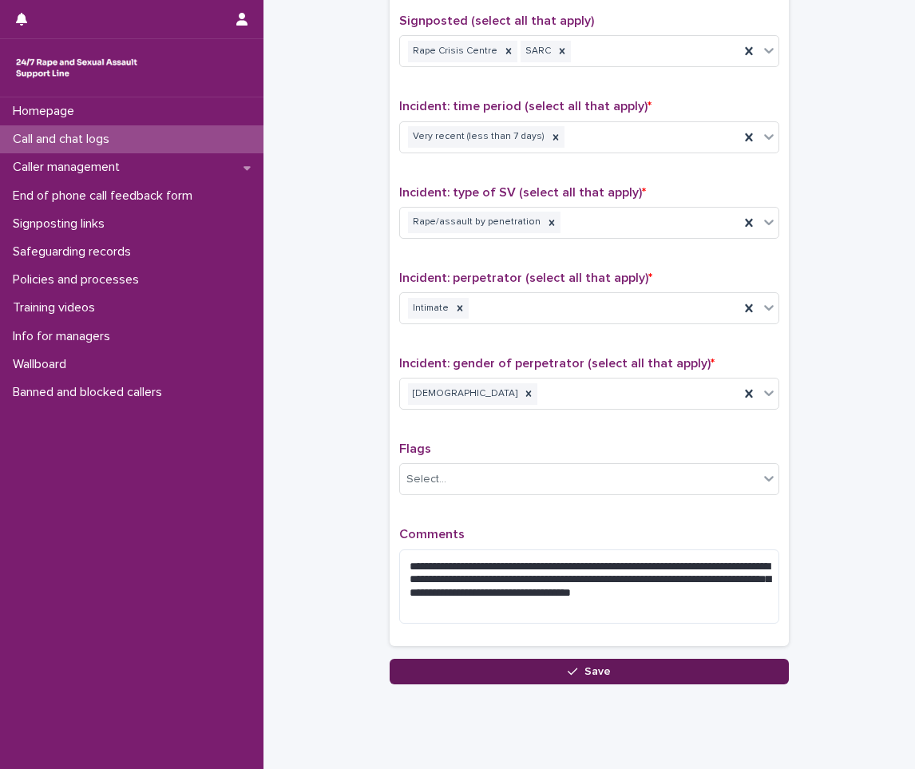
click at [473, 683] on button "Save" at bounding box center [589, 672] width 399 height 26
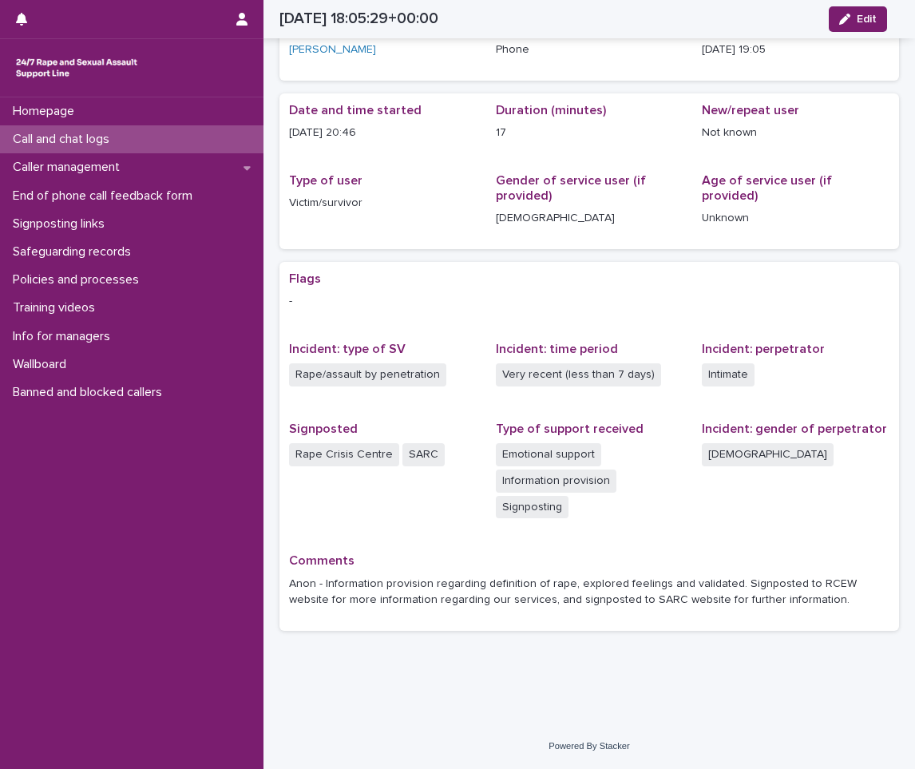
scroll to position [85, 0]
click at [27, 67] on img at bounding box center [77, 68] width 128 height 32
